Goal: Find specific page/section: Find specific page/section

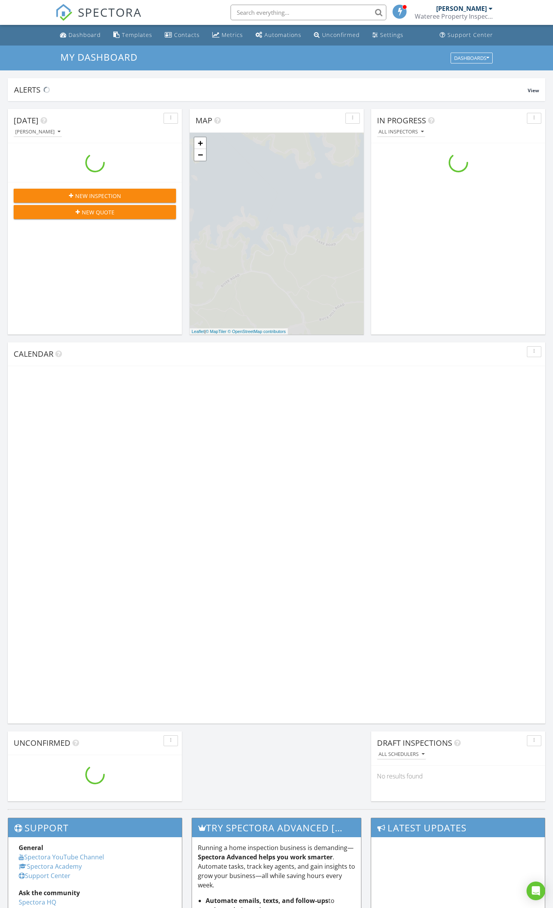
scroll to position [724, 569]
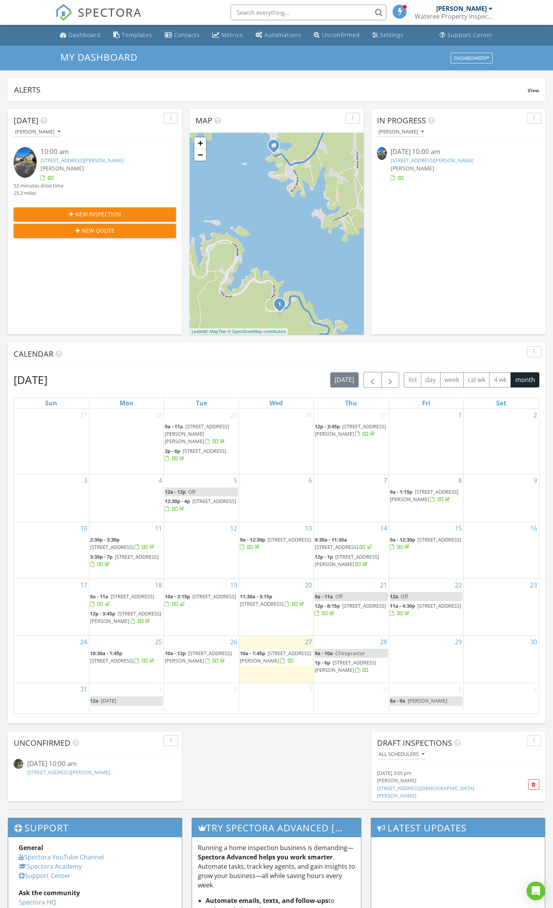
click at [466, 16] on div "Wateree Property Inspections LLC" at bounding box center [453, 16] width 78 height 8
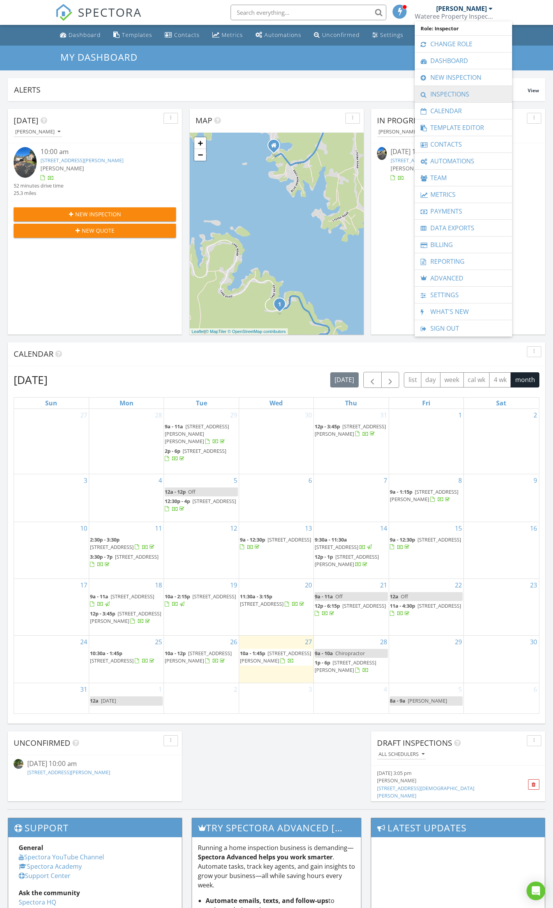
click at [450, 94] on link "Inspections" at bounding box center [462, 94] width 89 height 16
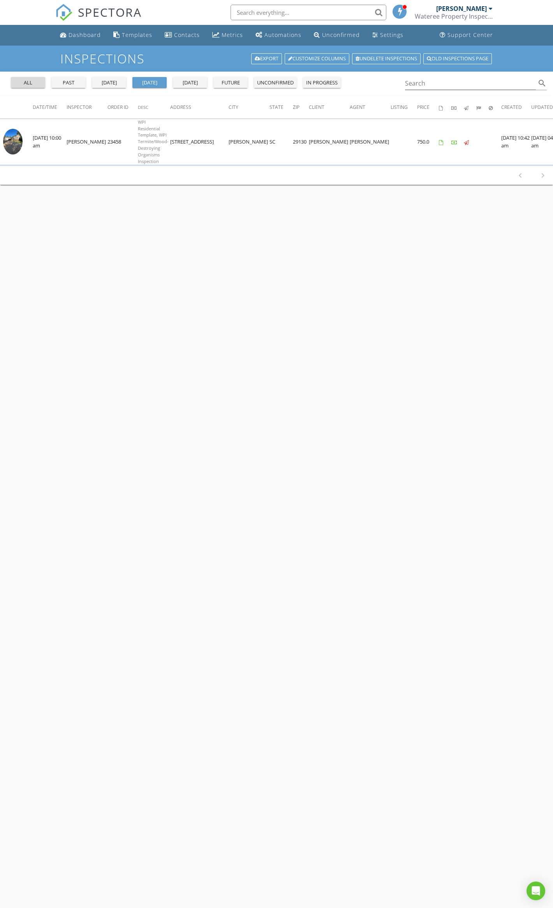
drag, startPoint x: 20, startPoint y: 80, endPoint x: 37, endPoint y: 73, distance: 17.6
click at [23, 78] on button "all" at bounding box center [28, 82] width 34 height 11
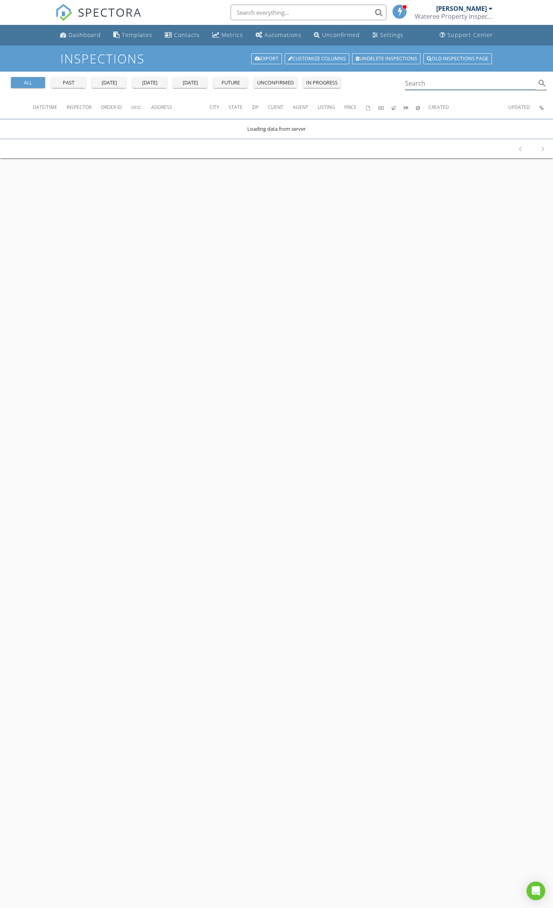
click at [447, 87] on input "Search" at bounding box center [470, 83] width 131 height 13
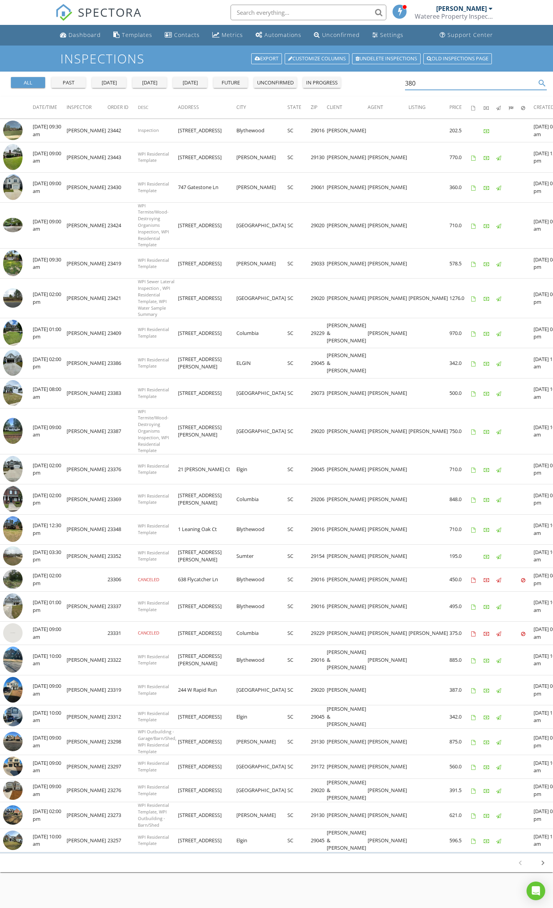
click at [445, 80] on input "380" at bounding box center [470, 83] width 131 height 13
drag, startPoint x: 408, startPoint y: 78, endPoint x: 391, endPoint y: 77, distance: 16.8
click at [386, 77] on div "all past yesterday today tomorrow future unconfirmed in progress 380 search" at bounding box center [276, 84] width 553 height 25
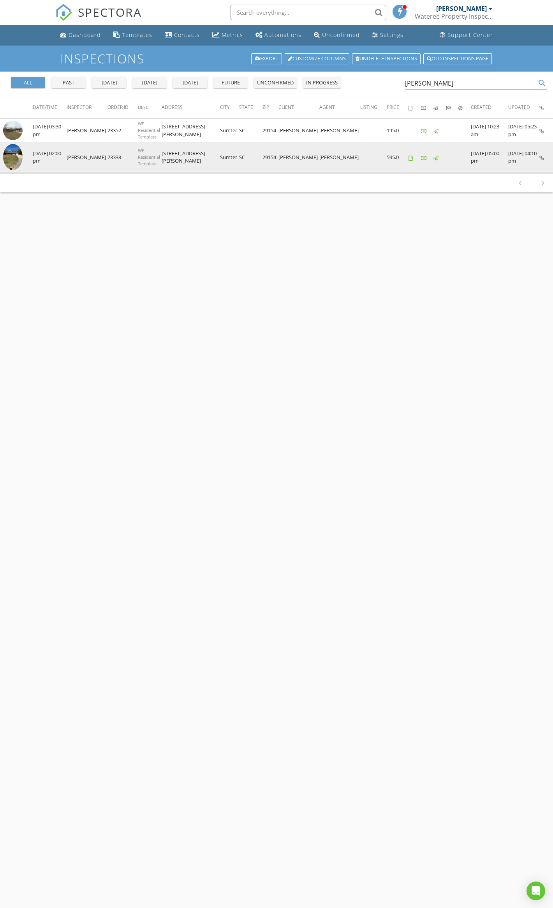
type input "joyce"
click at [542, 154] on link at bounding box center [541, 157] width 5 height 7
click at [543, 157] on icon at bounding box center [541, 158] width 5 height 5
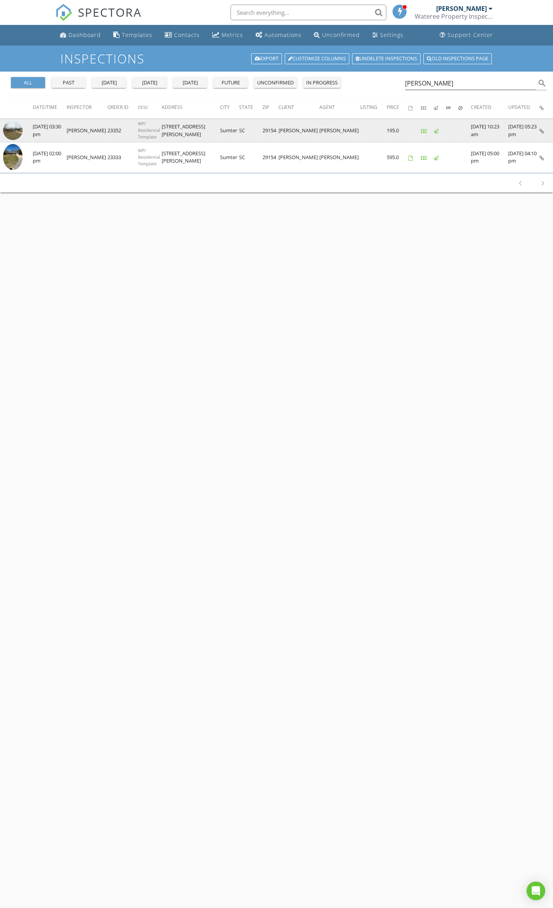
click at [542, 130] on icon at bounding box center [541, 131] width 5 height 5
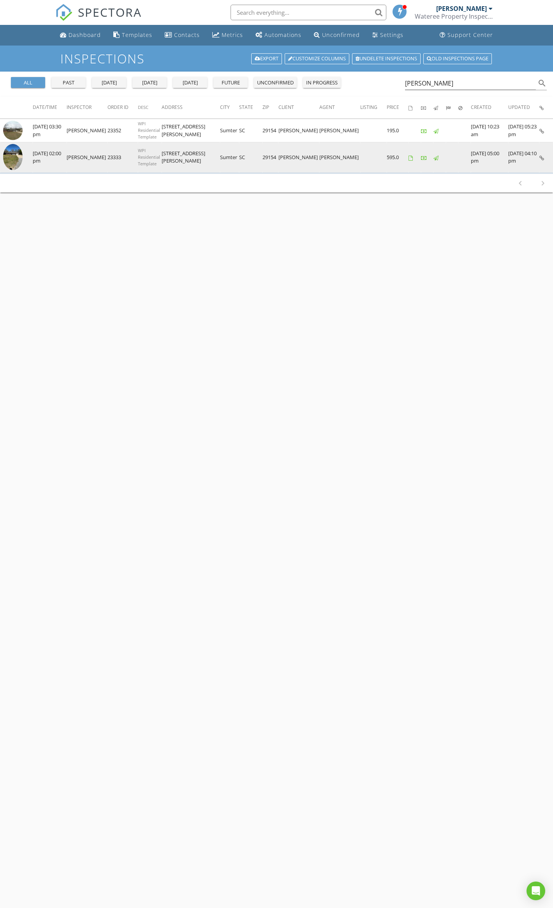
click at [539, 158] on icon at bounding box center [541, 158] width 5 height 5
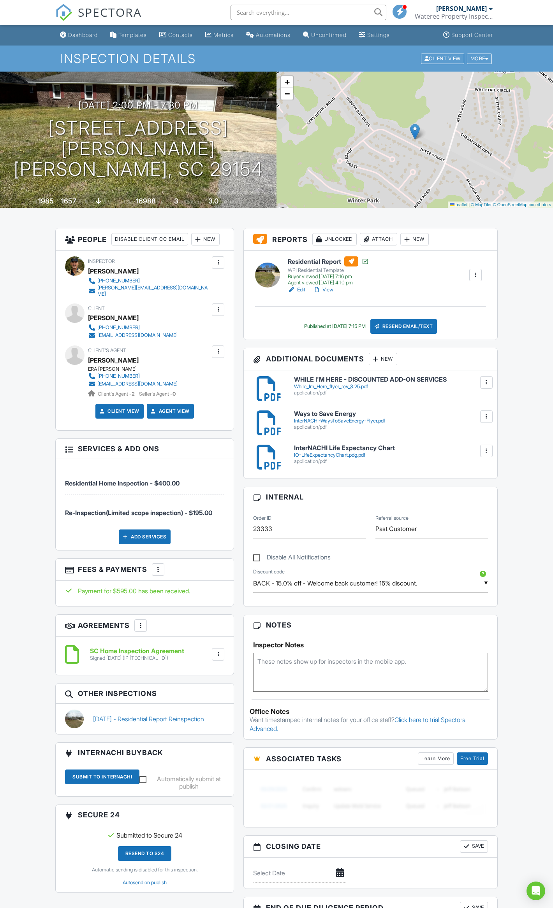
click at [328, 289] on link "View" at bounding box center [323, 290] width 20 height 8
click at [530, 263] on div "Dashboard Templates Contacts Metrics Automations Unconfirmed Settings Support C…" at bounding box center [276, 855] width 553 height 1660
click at [327, 290] on link "View" at bounding box center [323, 290] width 20 height 8
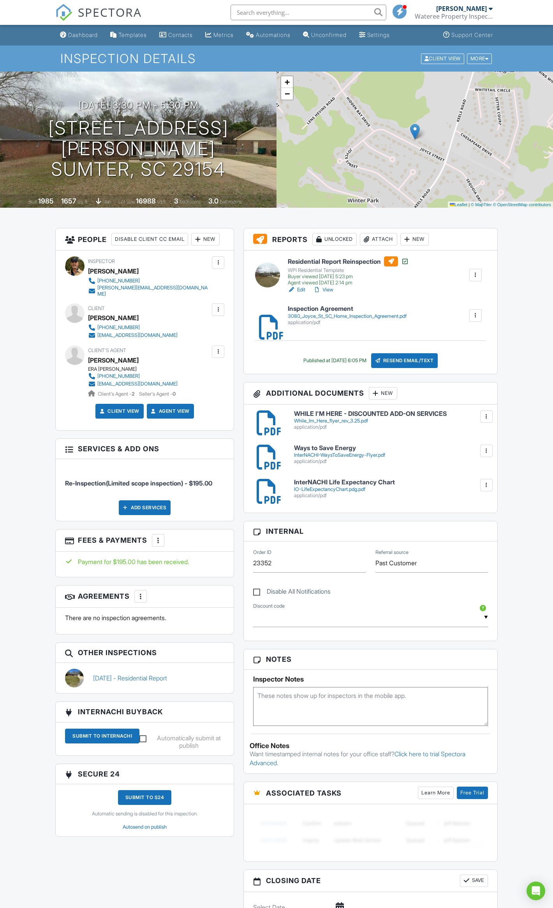
click at [328, 291] on link "View" at bounding box center [323, 290] width 20 height 8
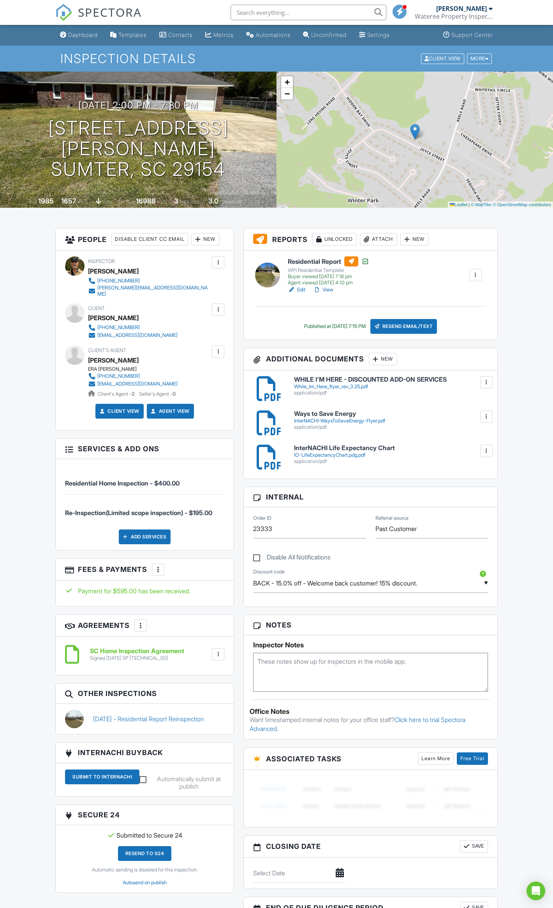
click at [324, 288] on link "View" at bounding box center [323, 290] width 20 height 8
